Goal: Ask a question

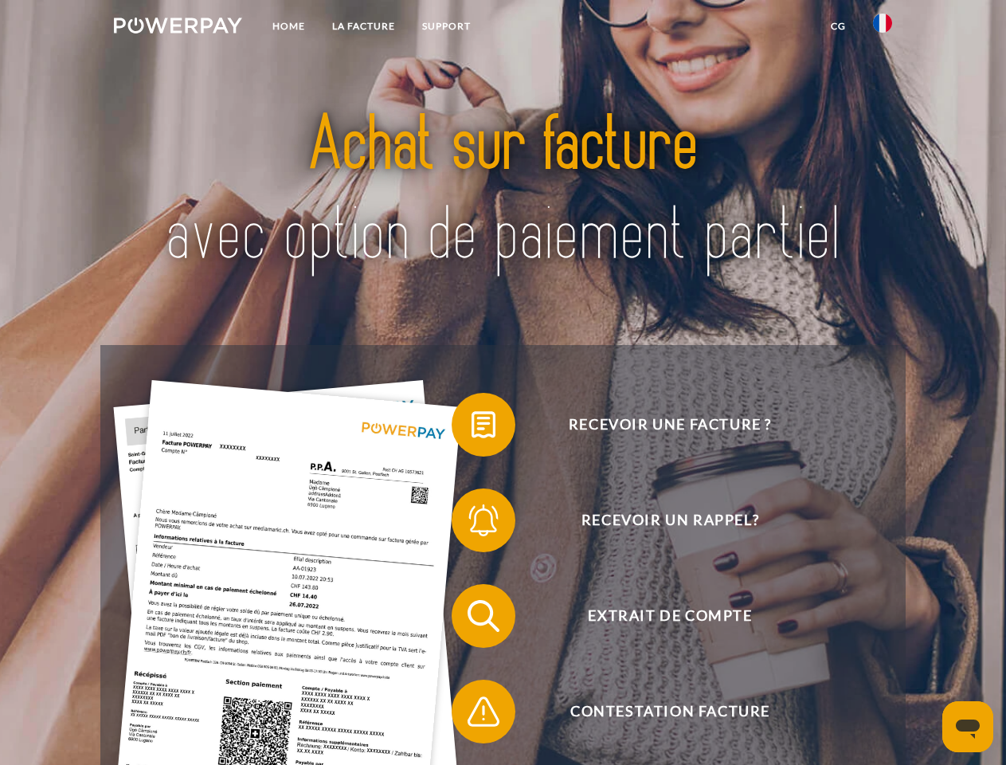
click at [178, 28] on img at bounding box center [178, 26] width 128 height 16
click at [883, 28] on img at bounding box center [882, 23] width 19 height 19
click at [838, 26] on link "CG" at bounding box center [838, 26] width 42 height 29
click at [472, 428] on span at bounding box center [460, 425] width 80 height 80
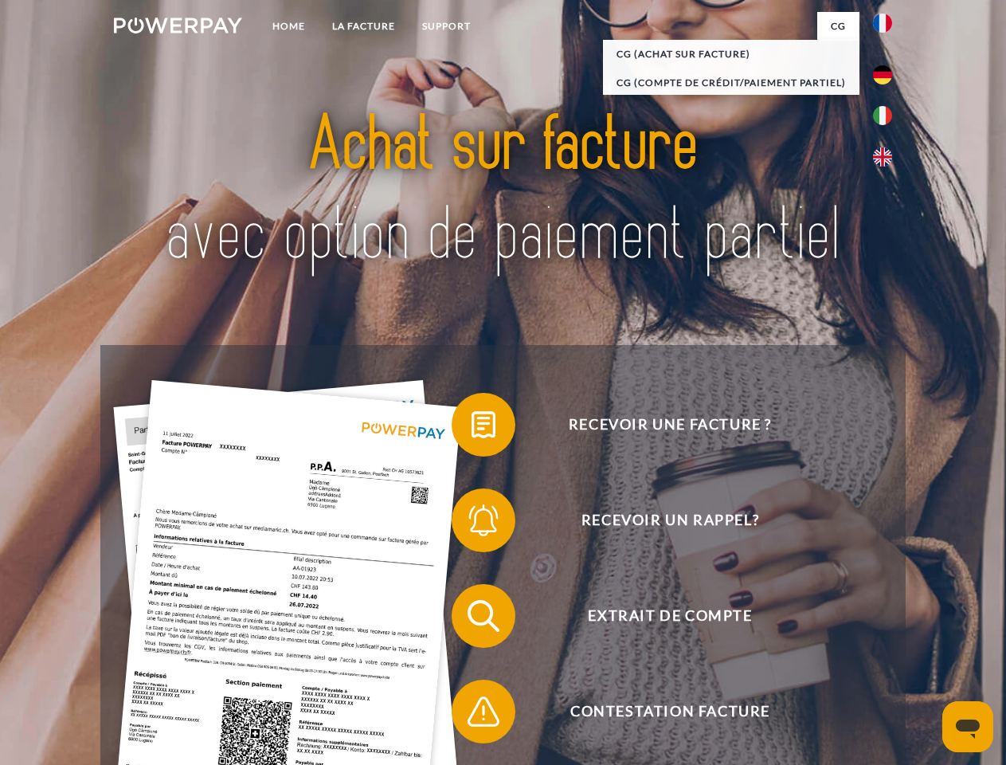
click at [472, 523] on span at bounding box center [460, 520] width 80 height 80
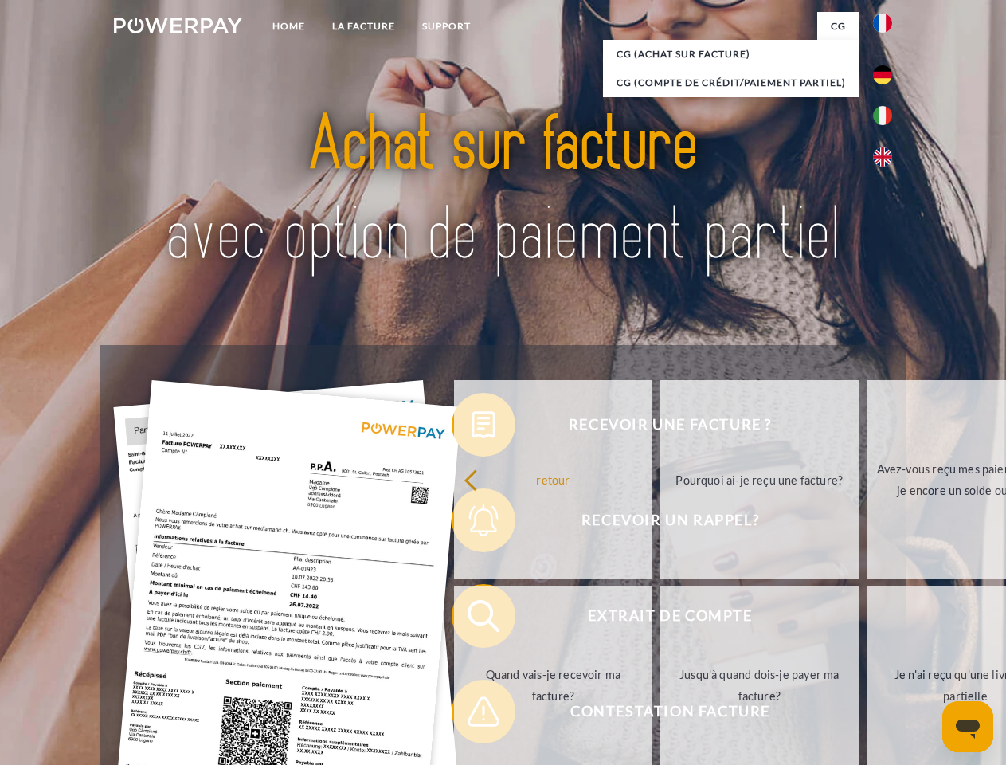
click at [660, 619] on link "Jusqu'à quand dois-je payer ma facture?" at bounding box center [759, 684] width 198 height 199
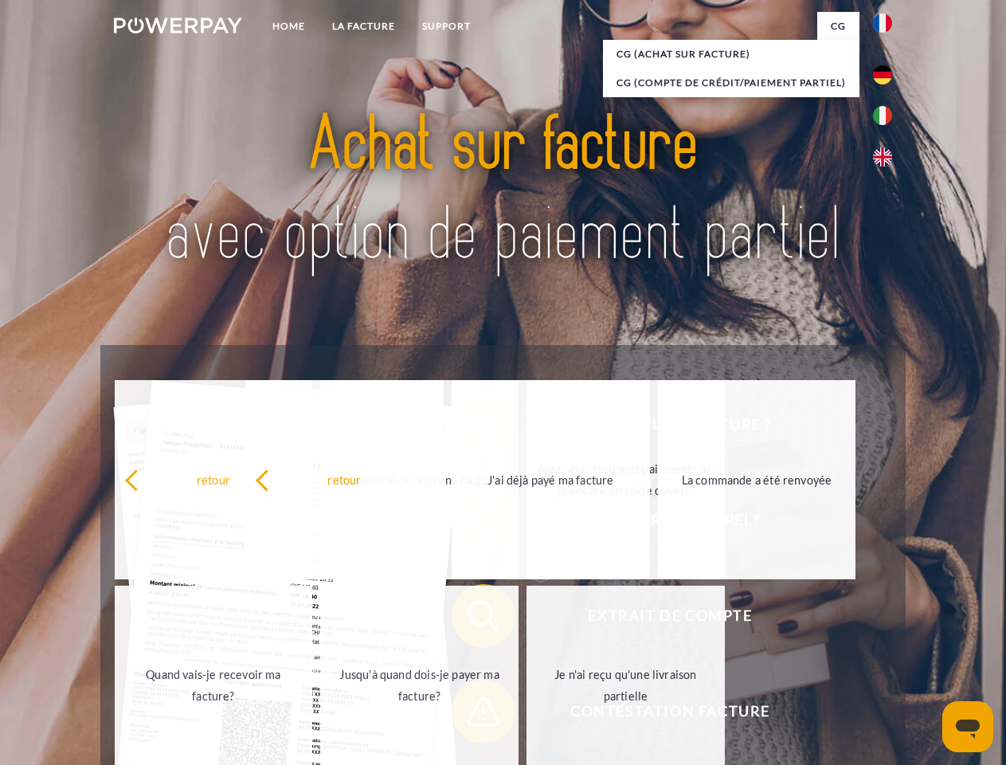
click at [527, 714] on link "Je n'ai reçu qu'une livraison partielle" at bounding box center [626, 684] width 198 height 199
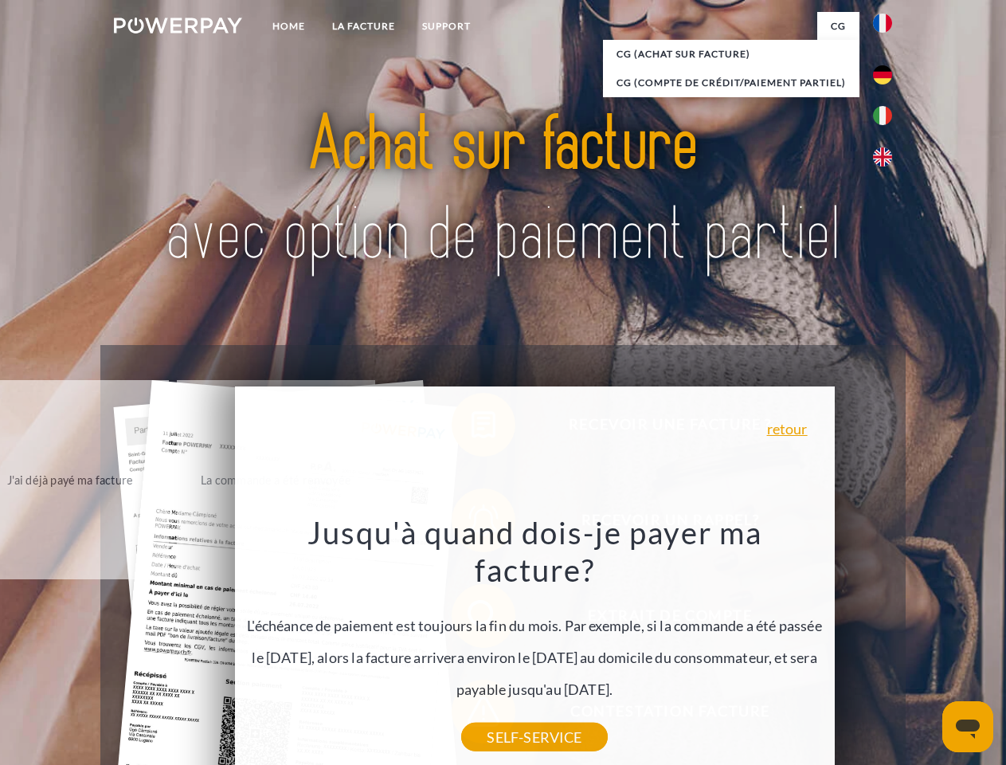
click at [968, 726] on icon "Ouvrir la fenêtre de messagerie" at bounding box center [968, 728] width 24 height 19
